Goal: Transaction & Acquisition: Purchase product/service

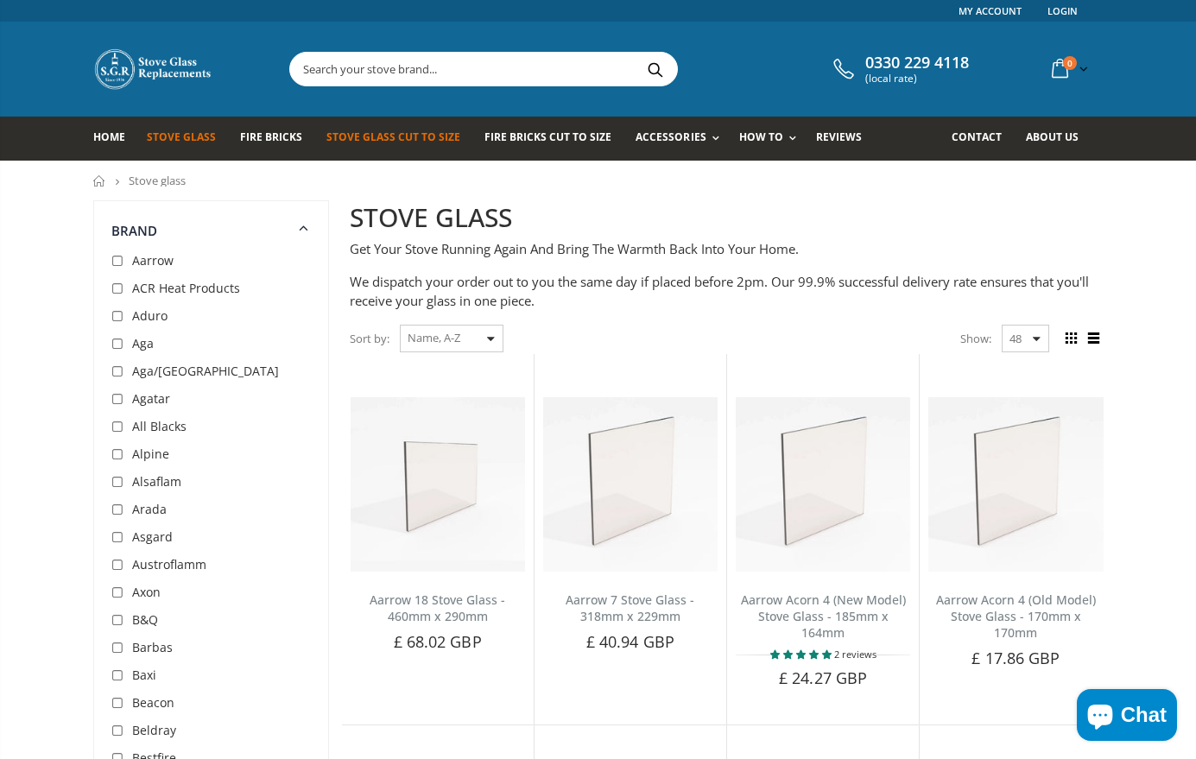
click at [399, 141] on span "Stove Glass Cut To Size" at bounding box center [393, 137] width 134 height 15
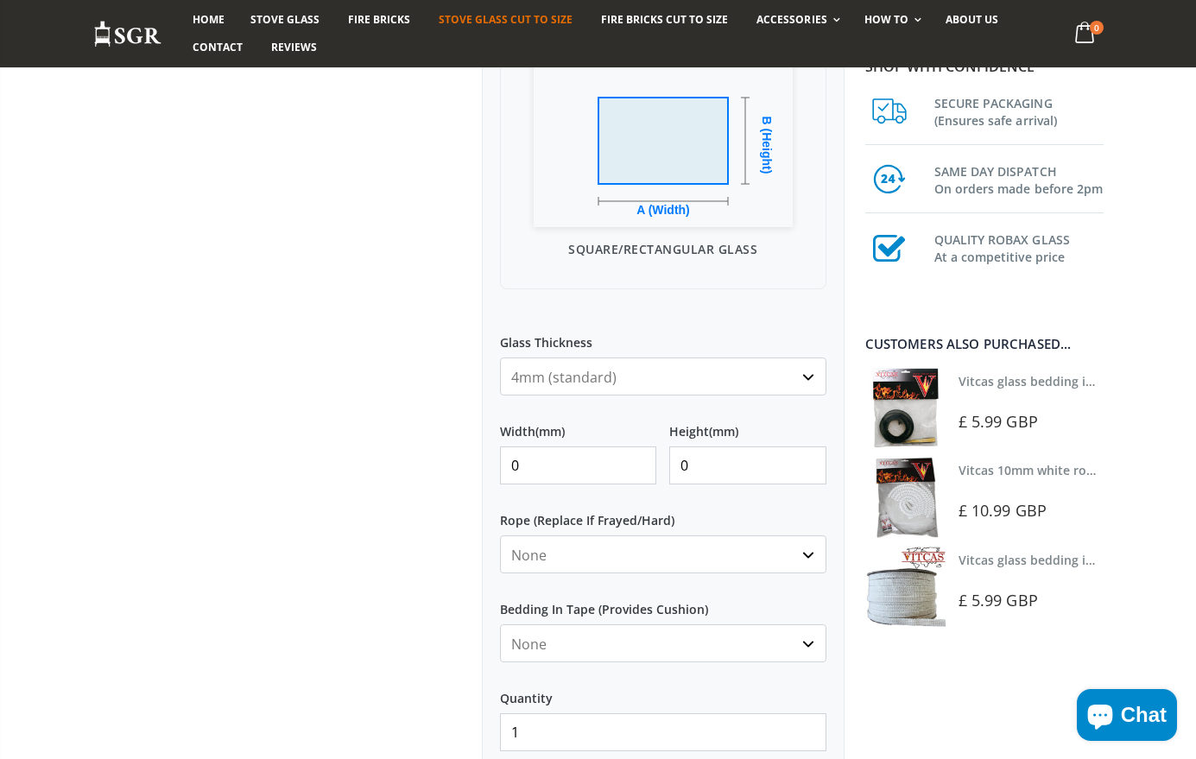
scroll to position [508, 0]
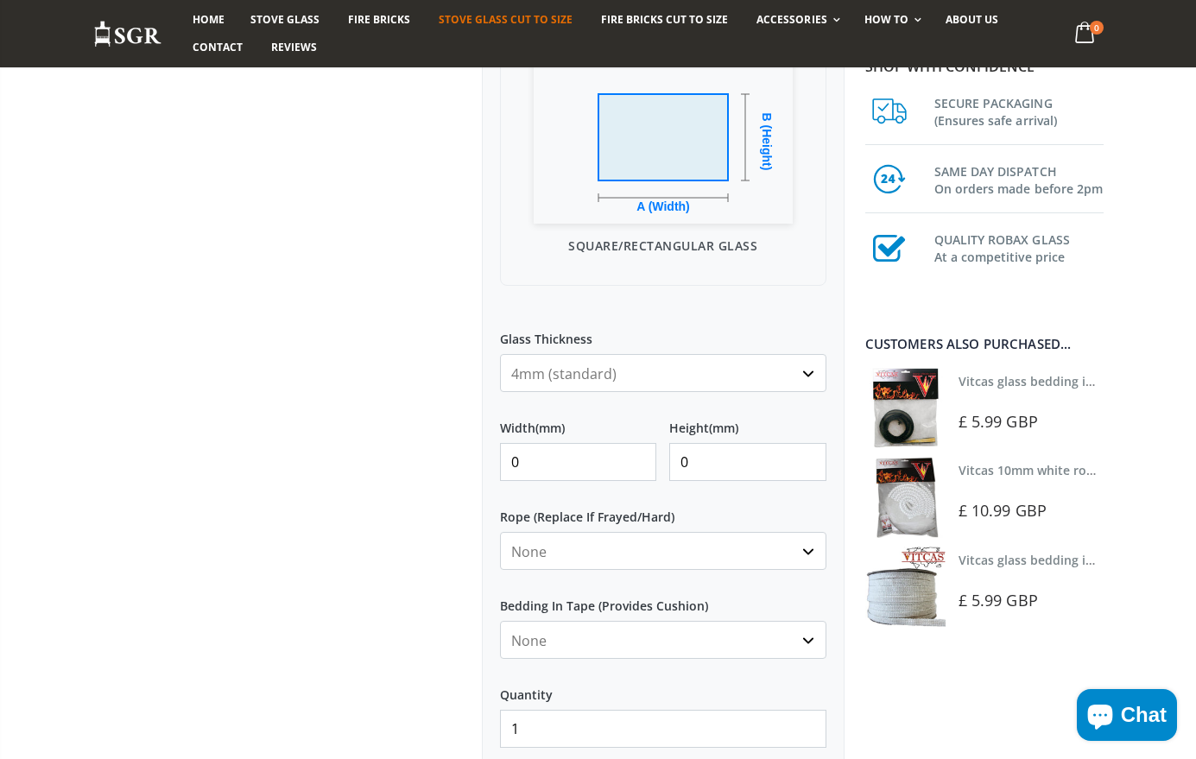
drag, startPoint x: 529, startPoint y: 465, endPoint x: 474, endPoint y: 465, distance: 55.3
click at [478, 465] on div "Custom Cut Robax® Stove Glass 297 reviews Pool Type Default Title Pool #1 Pool …" at bounding box center [663, 291] width 389 height 1197
type input "440"
click at [713, 460] on input "0" at bounding box center [747, 462] width 157 height 38
type input "290"
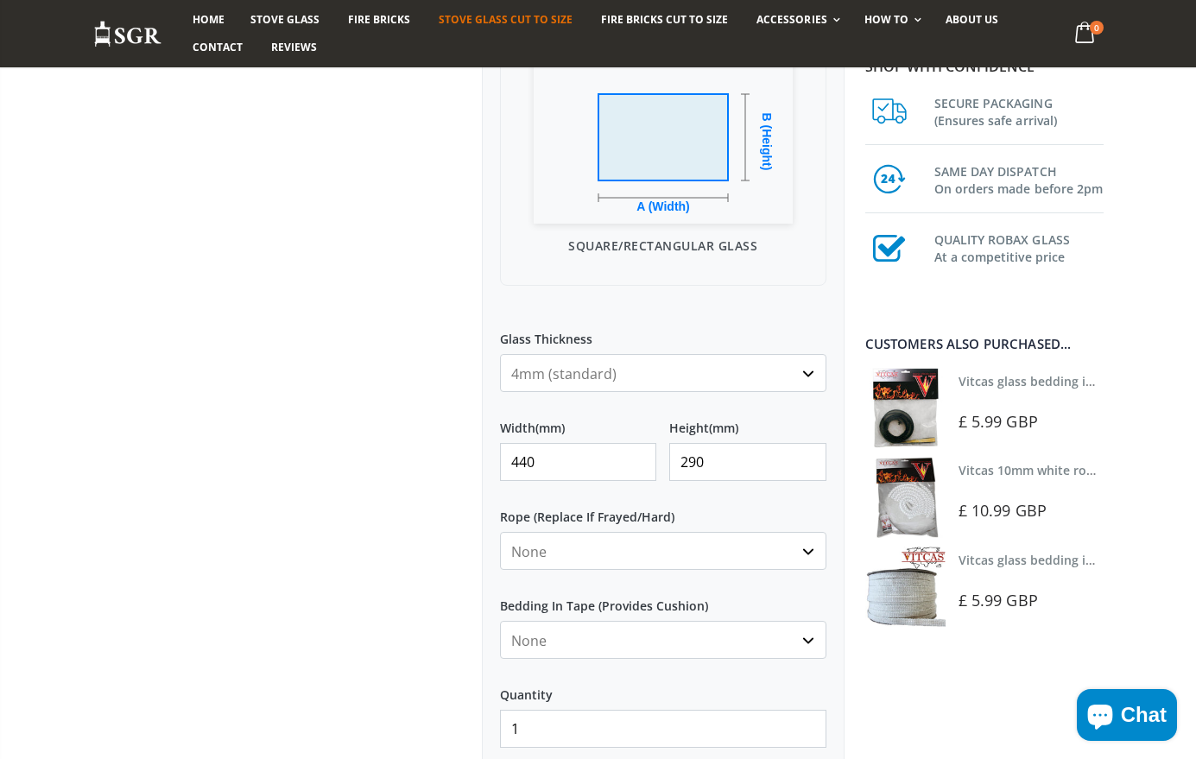
click at [482, 515] on div "My Measurements Are In Millimeters Centimeters Inches For inches, please enter …" at bounding box center [663, 346] width 363 height 1052
click at [497, 502] on div "My Measurements Are In Millimeters Centimeters Inches For inches, please enter …" at bounding box center [663, 346] width 363 height 1052
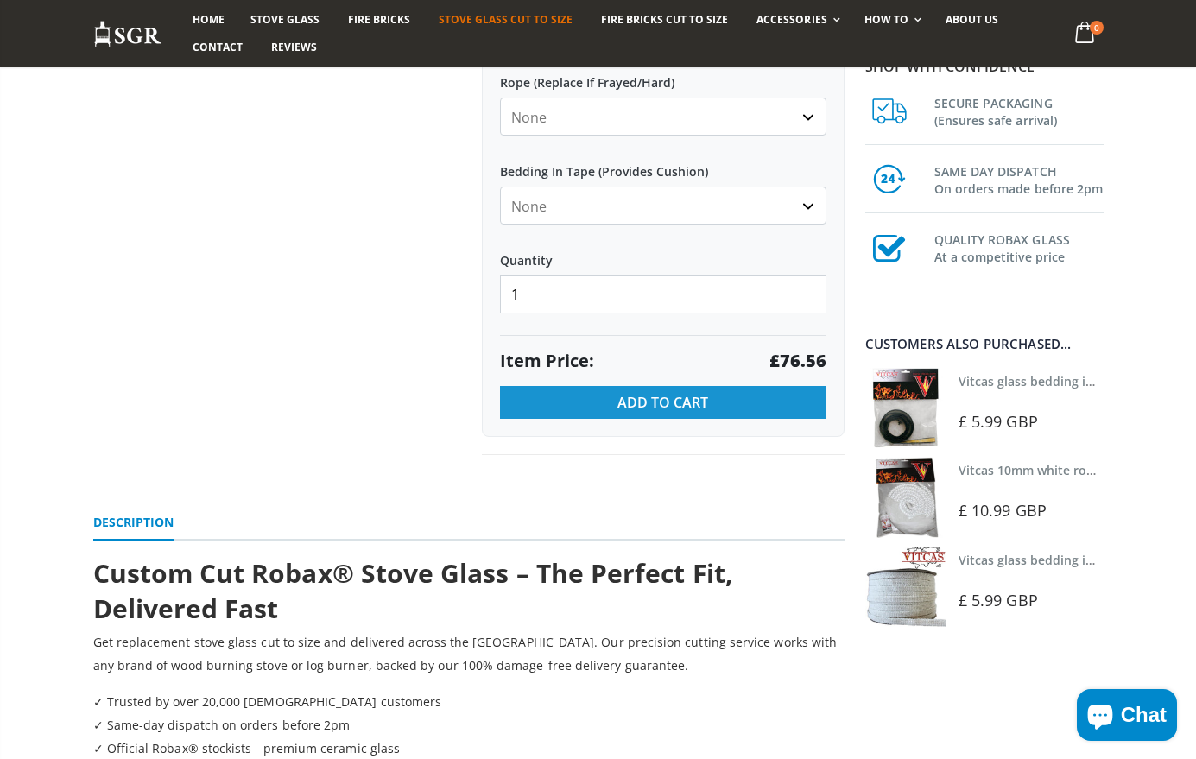
scroll to position [948, 0]
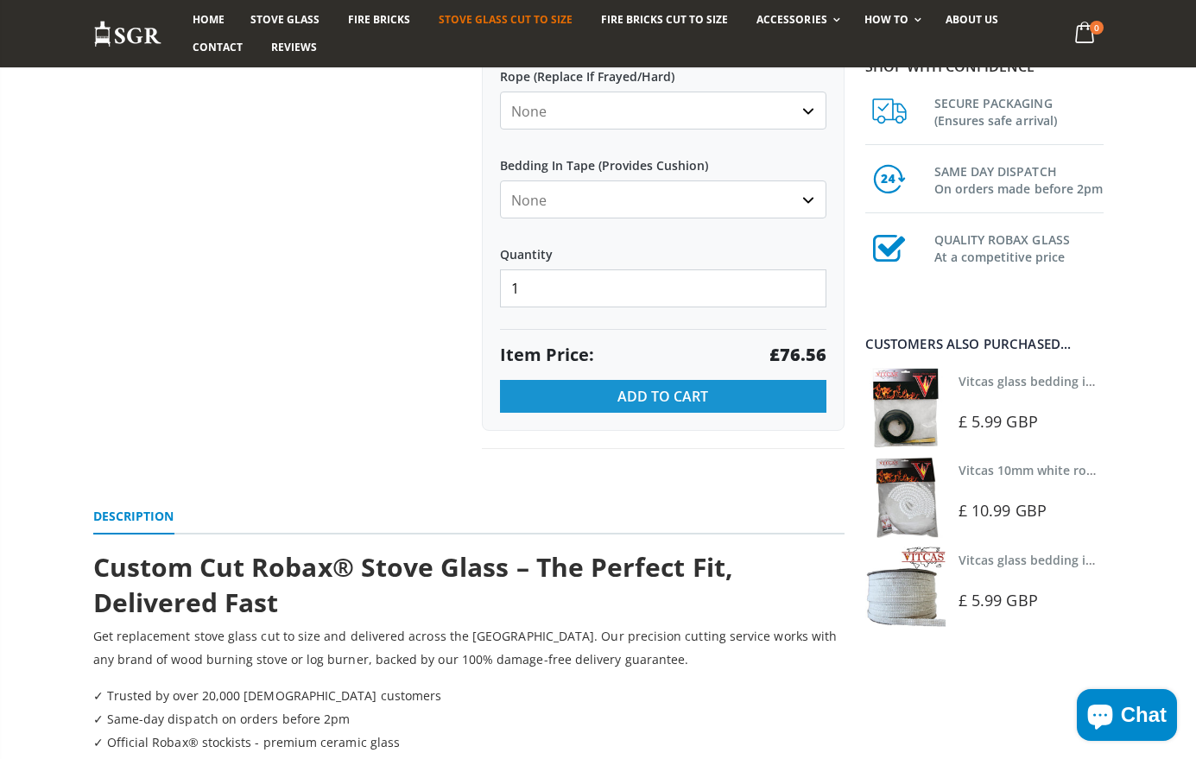
click at [598, 394] on button "Add to Cart" at bounding box center [663, 396] width 326 height 33
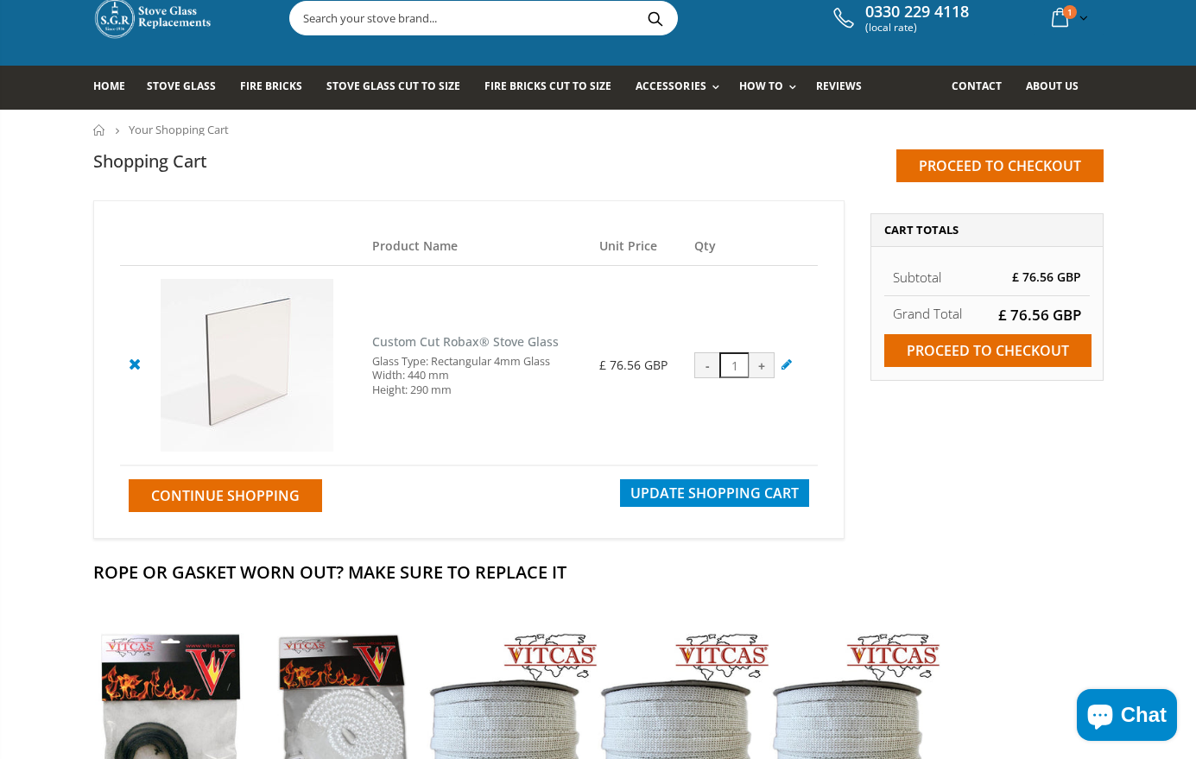
scroll to position [47, 0]
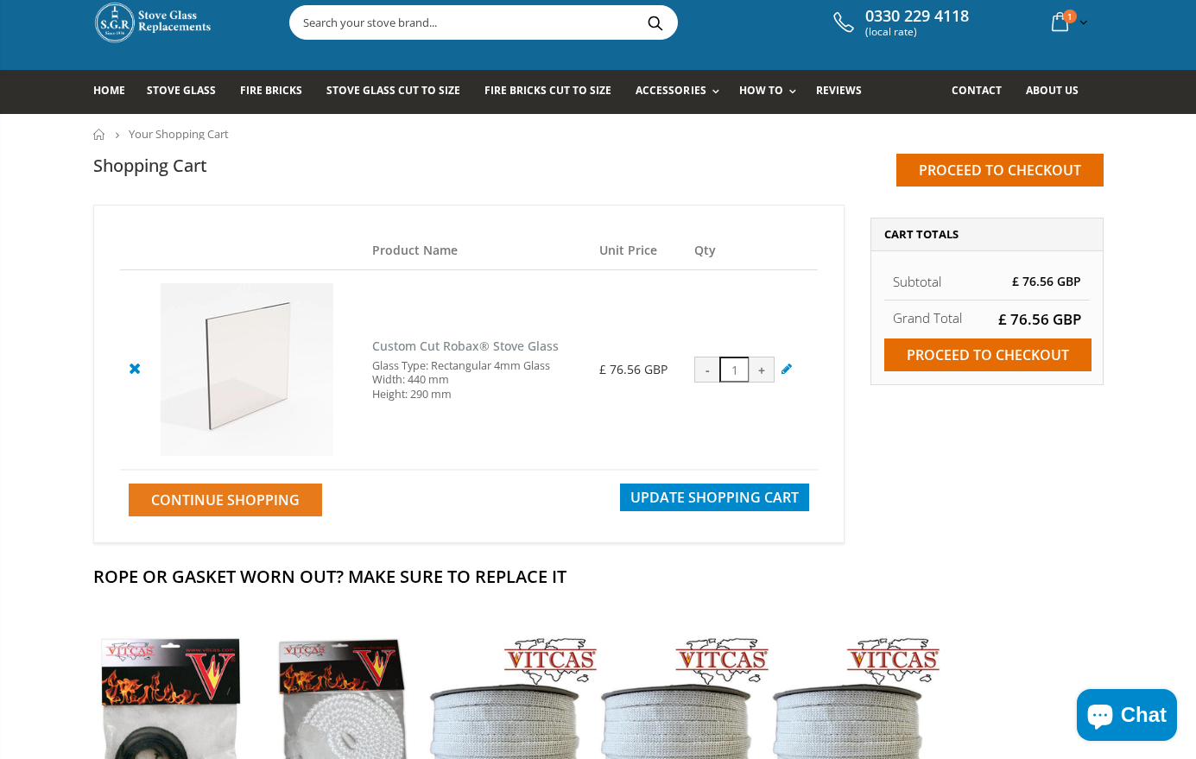
click at [223, 503] on span "Continue Shopping" at bounding box center [225, 499] width 149 height 19
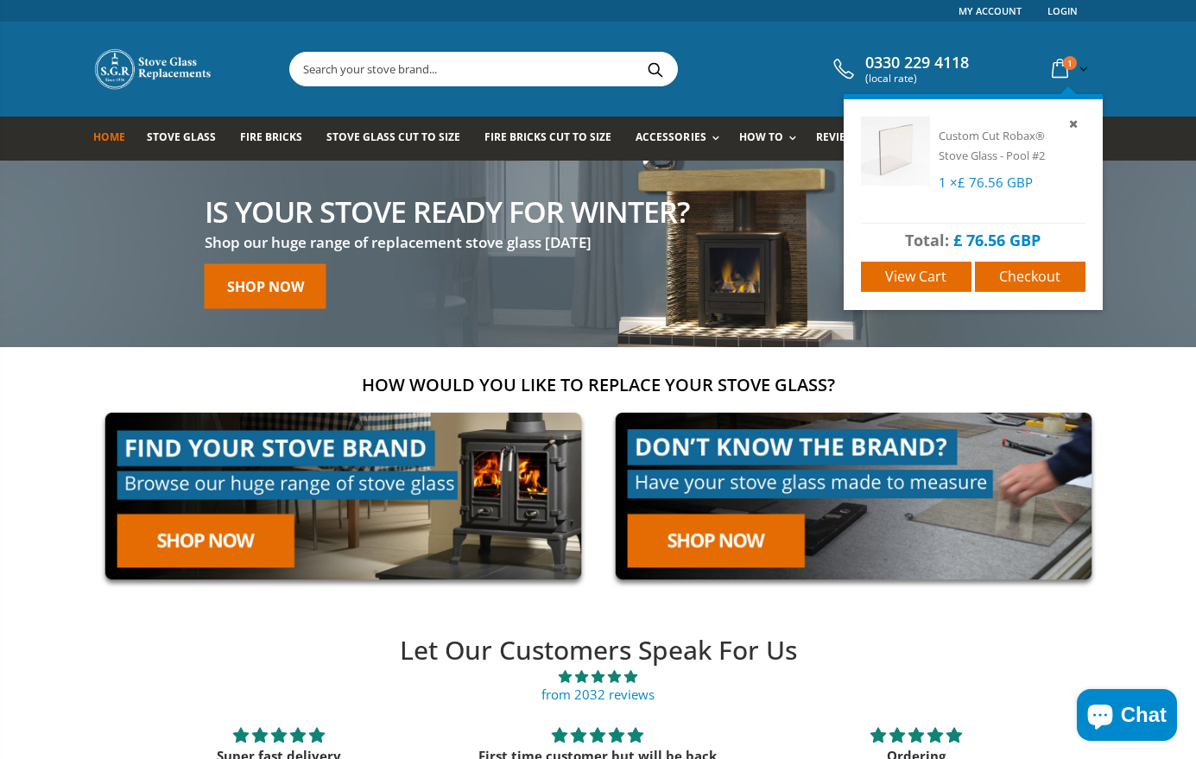
click at [1060, 70] on icon at bounding box center [1060, 69] width 30 height 31
click at [1034, 288] on link "Checkout" at bounding box center [1030, 277] width 111 height 30
